Goal: Find specific page/section

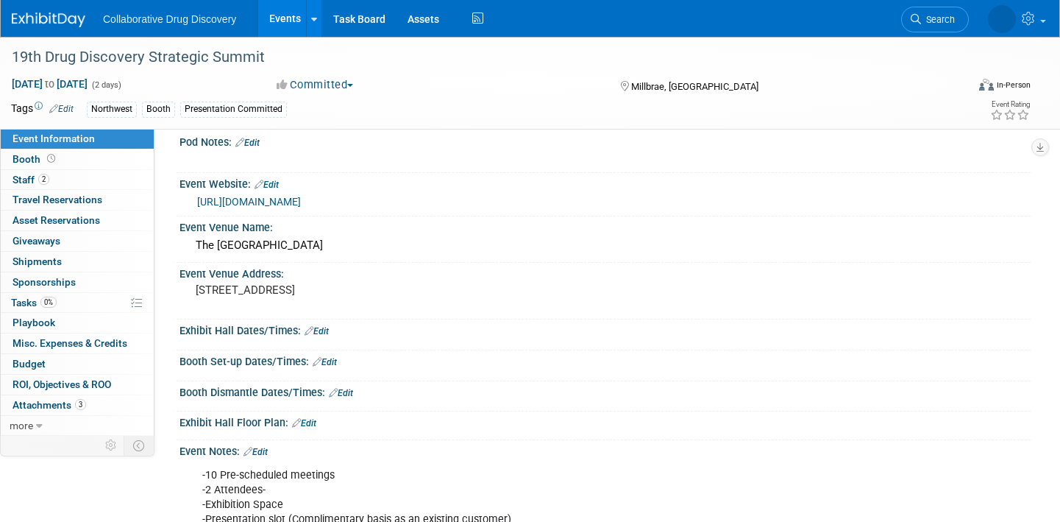
scroll to position [16, 0]
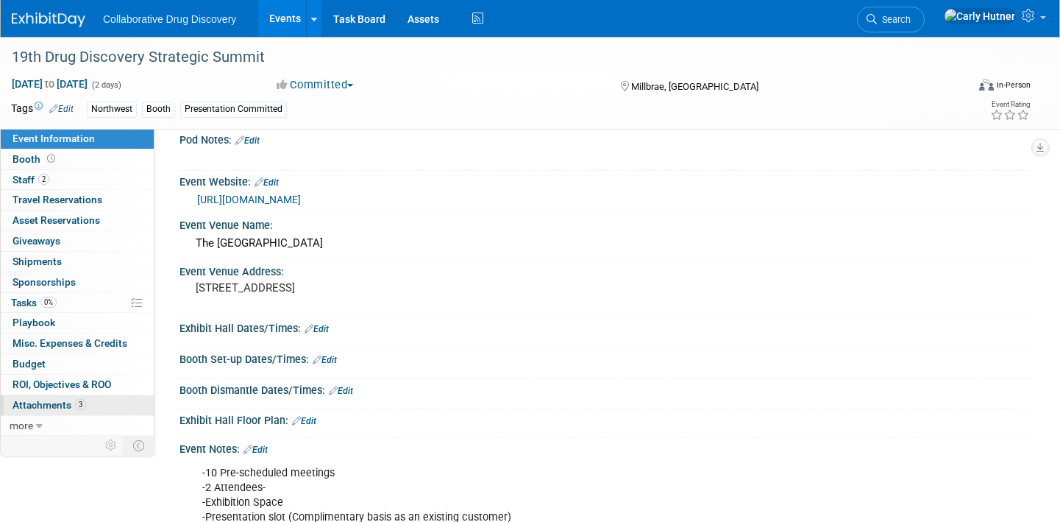
click at [36, 403] on span "Attachments 3" at bounding box center [50, 405] width 74 height 12
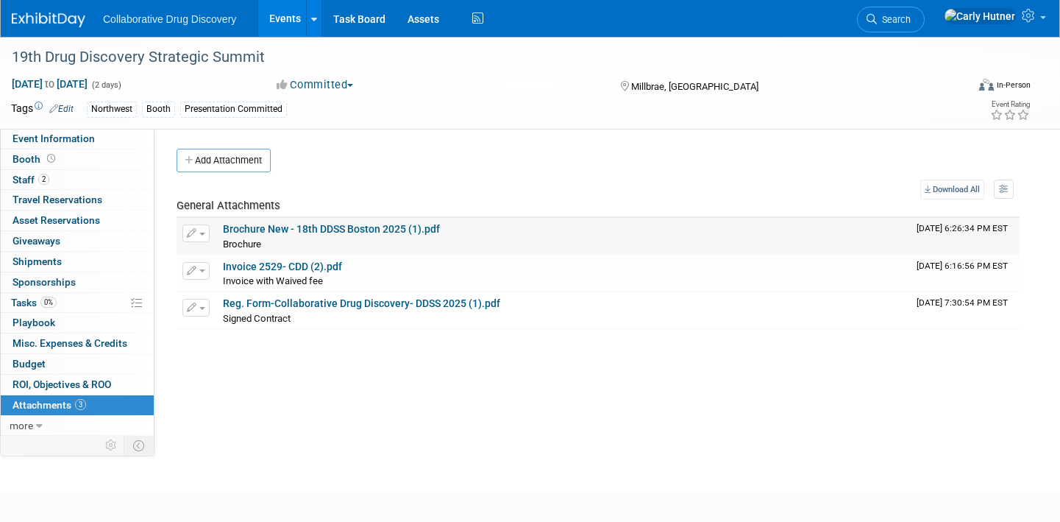
click at [408, 225] on link "Brochure New - 18th DDSS Boston 2025 (1).pdf" at bounding box center [331, 229] width 217 height 12
click at [877, 22] on icon at bounding box center [872, 19] width 10 height 10
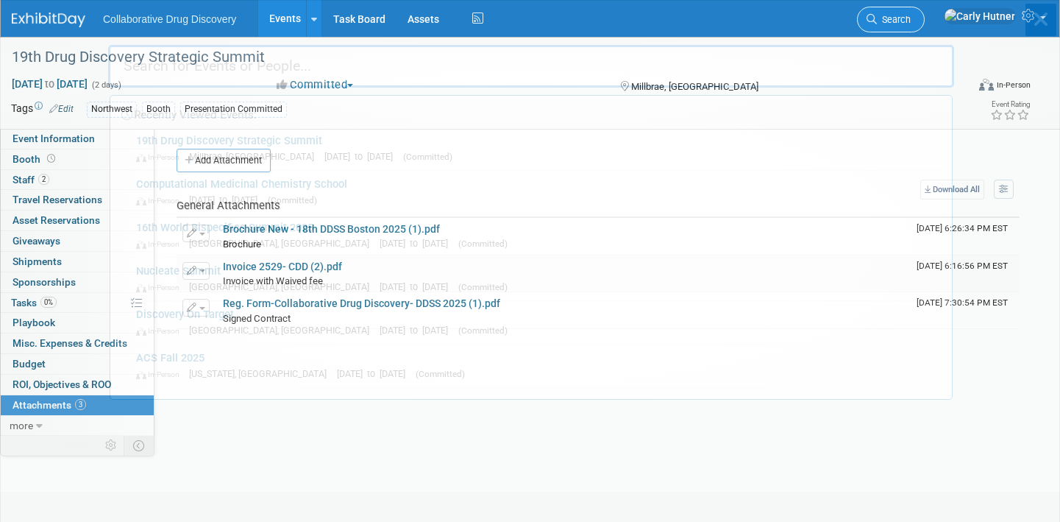
paste input "20th Drug Discovery Strategic Summit"
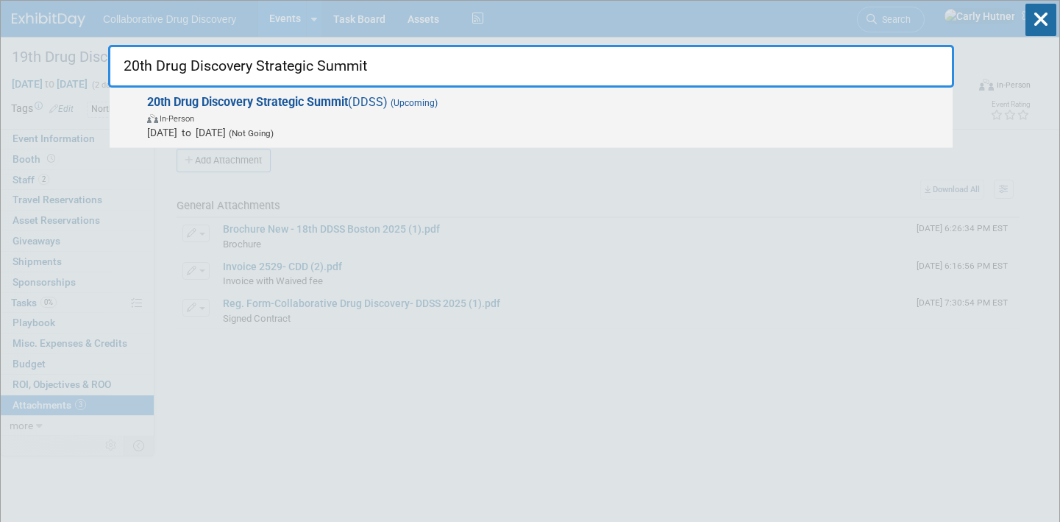
type input "20th Drug Discovery Strategic Summit"
click at [261, 106] on strong "20th Drug Discovery Strategic Summit" at bounding box center [247, 102] width 201 height 14
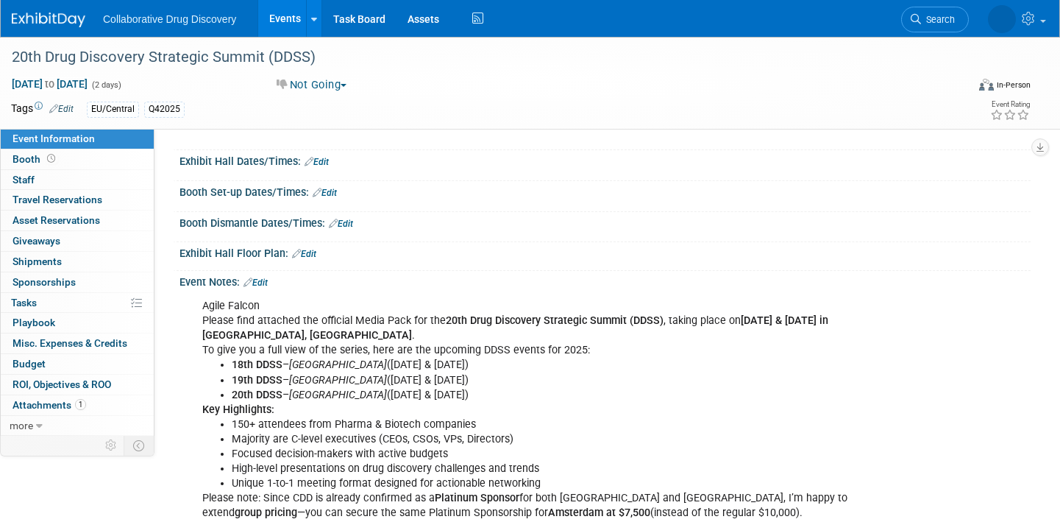
scroll to position [185, 0]
